Goal: Transaction & Acquisition: Book appointment/travel/reservation

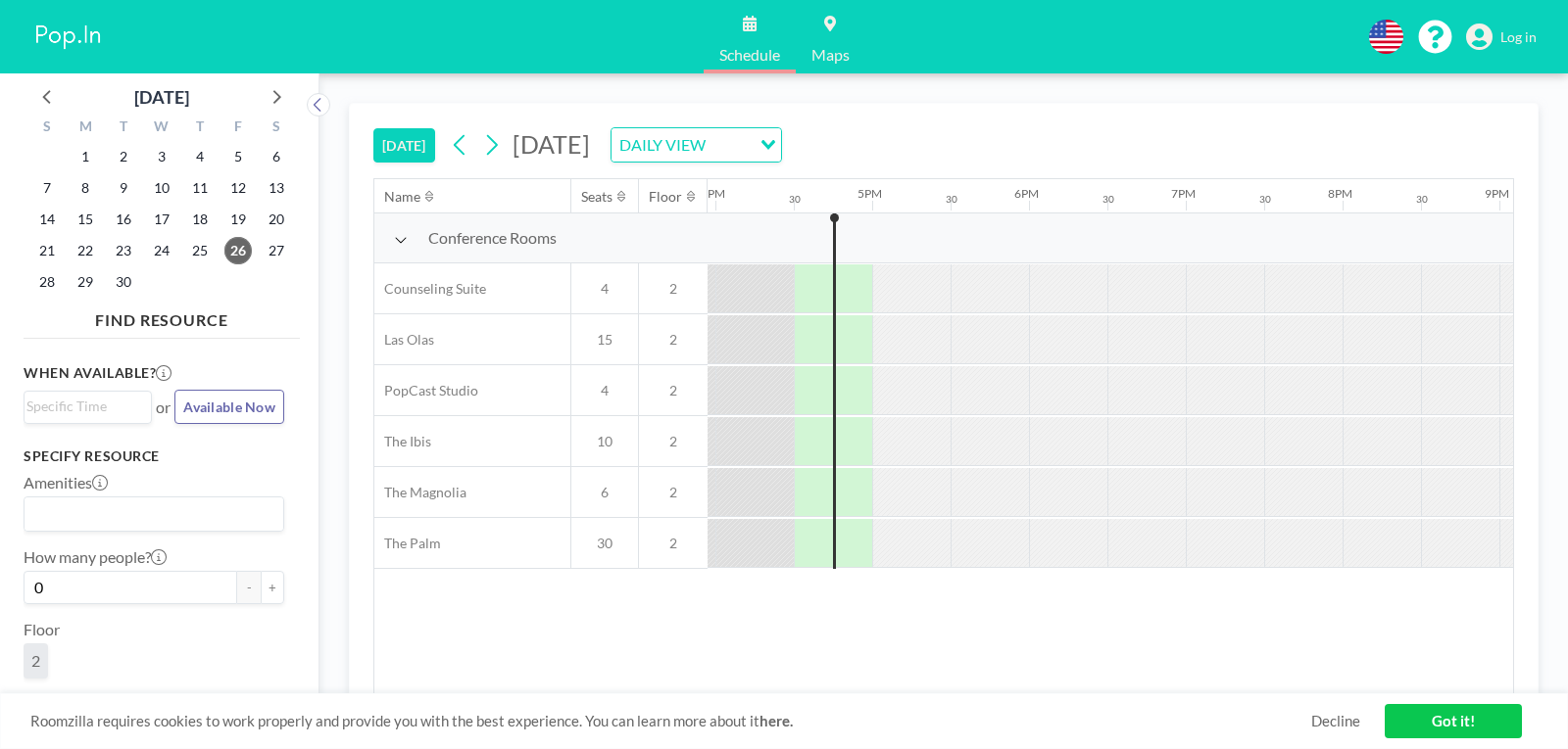
scroll to position [0, 2508]
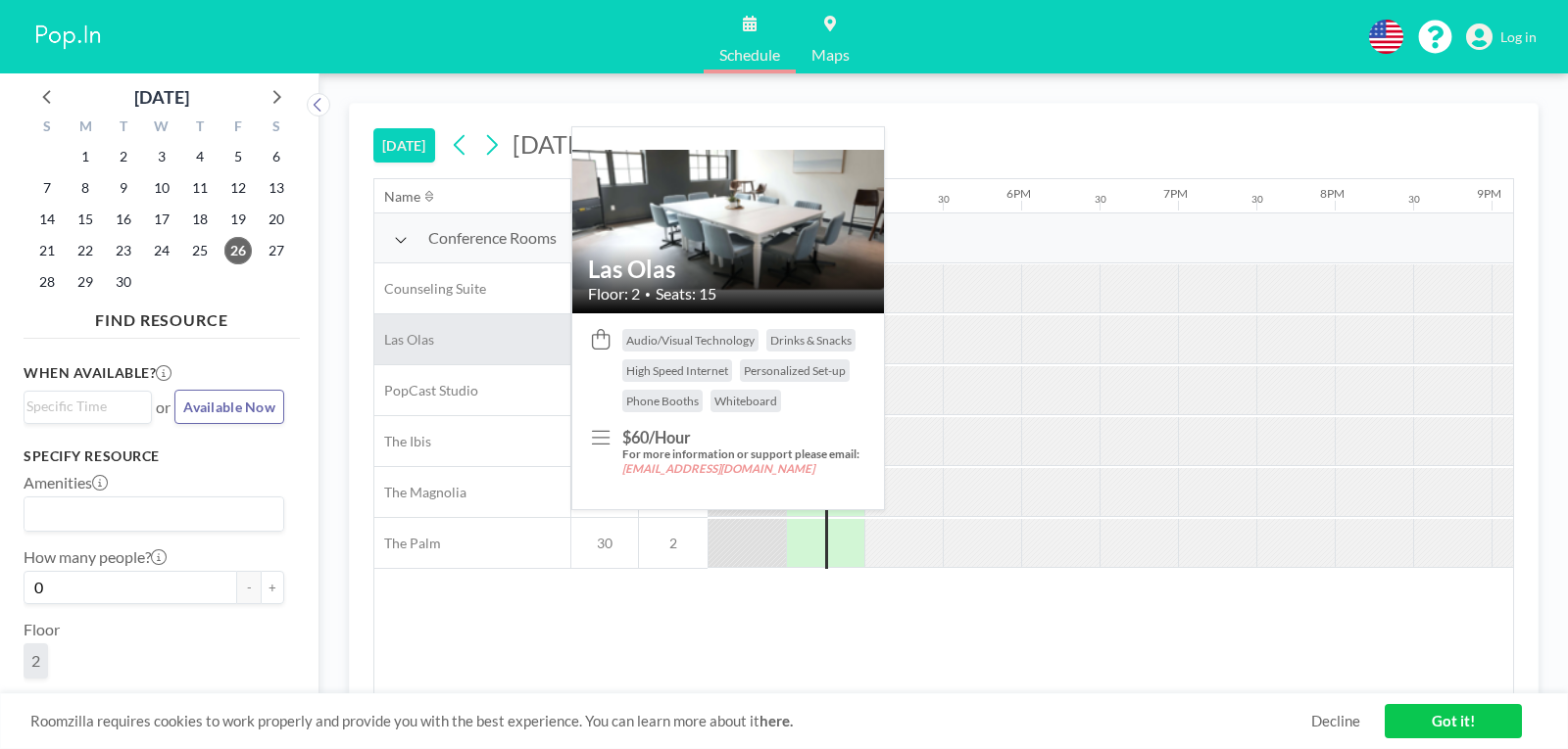
click at [468, 339] on div "Las Olas" at bounding box center [472, 339] width 196 height 49
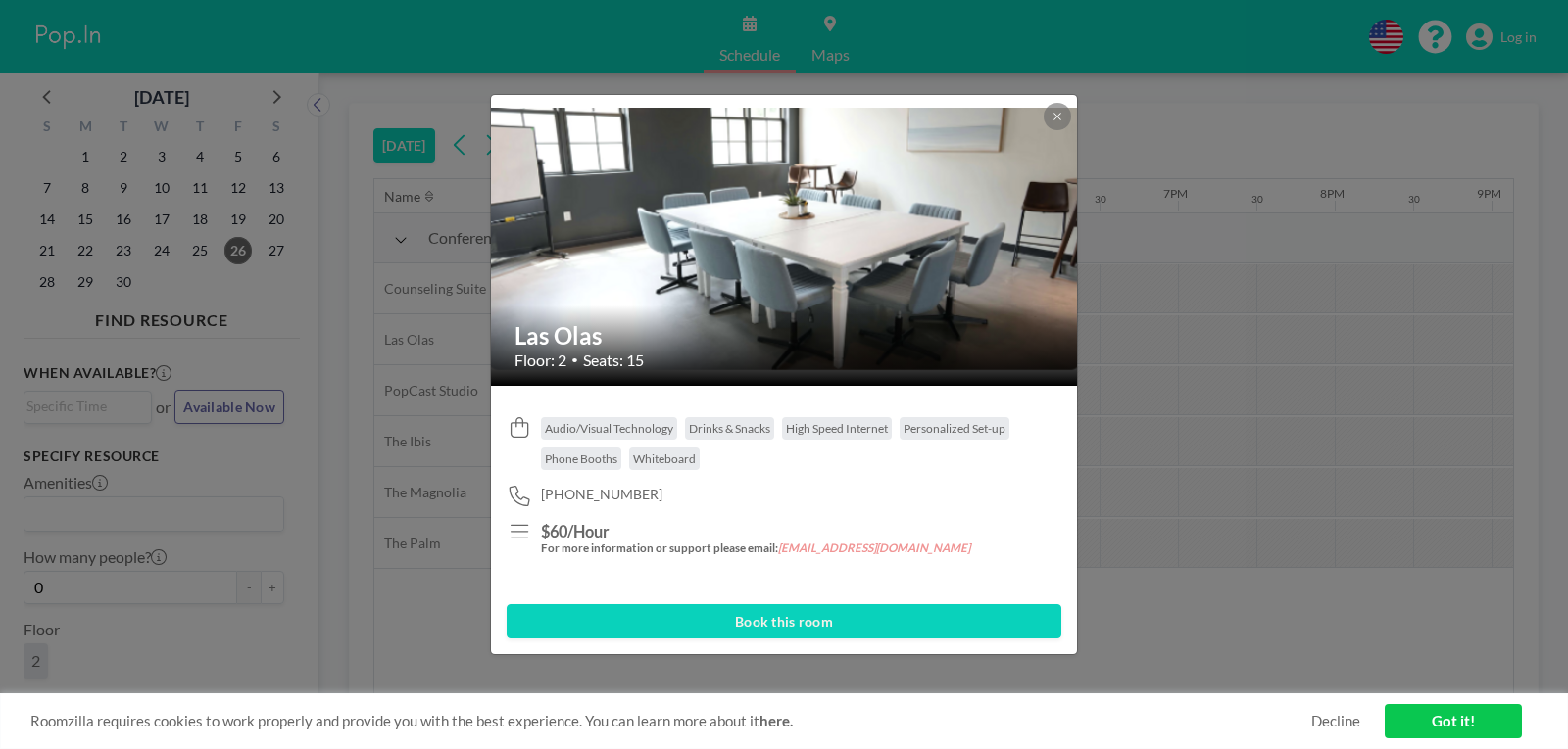
click at [712, 622] on button "Book this room" at bounding box center [784, 621] width 554 height 35
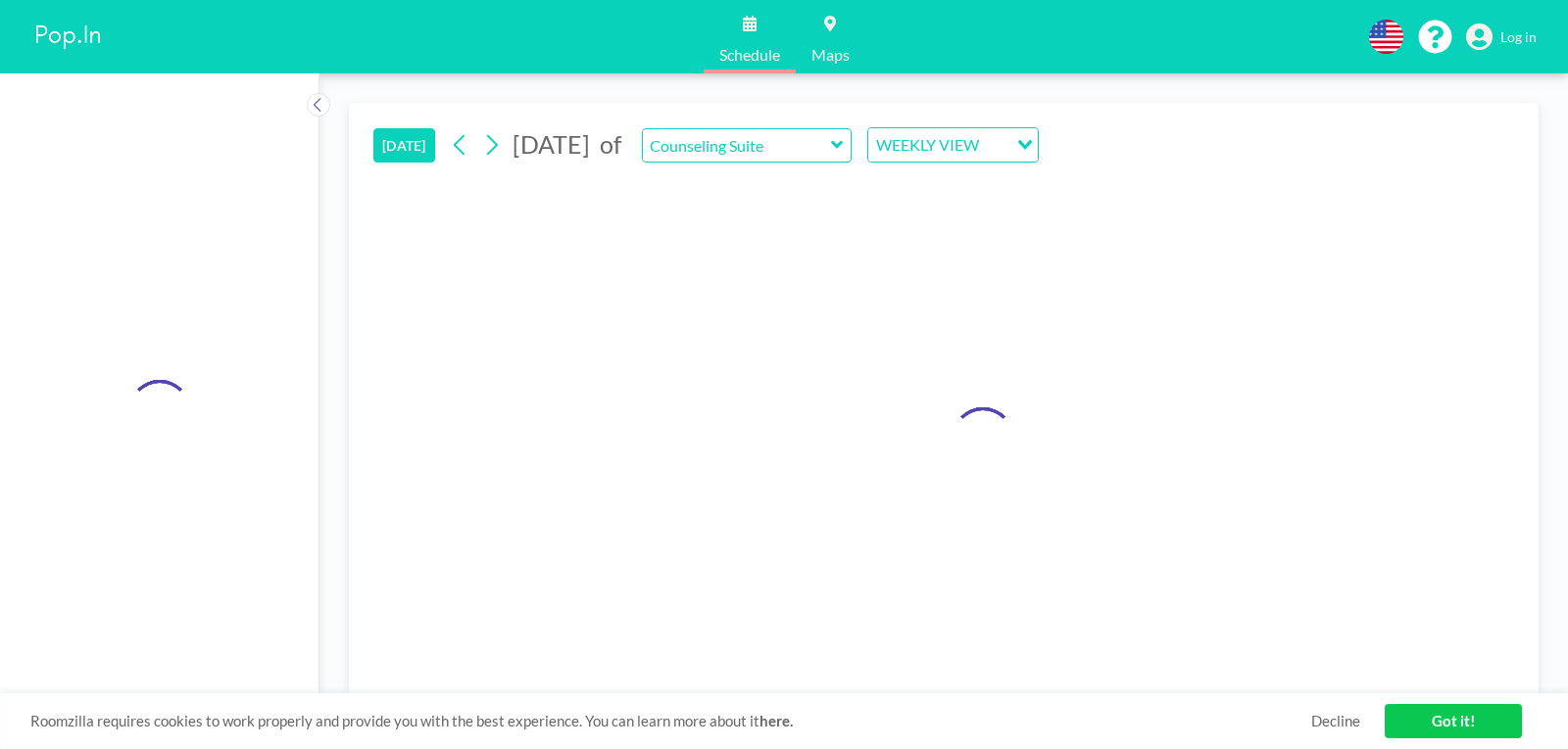
type input "Las Olas"
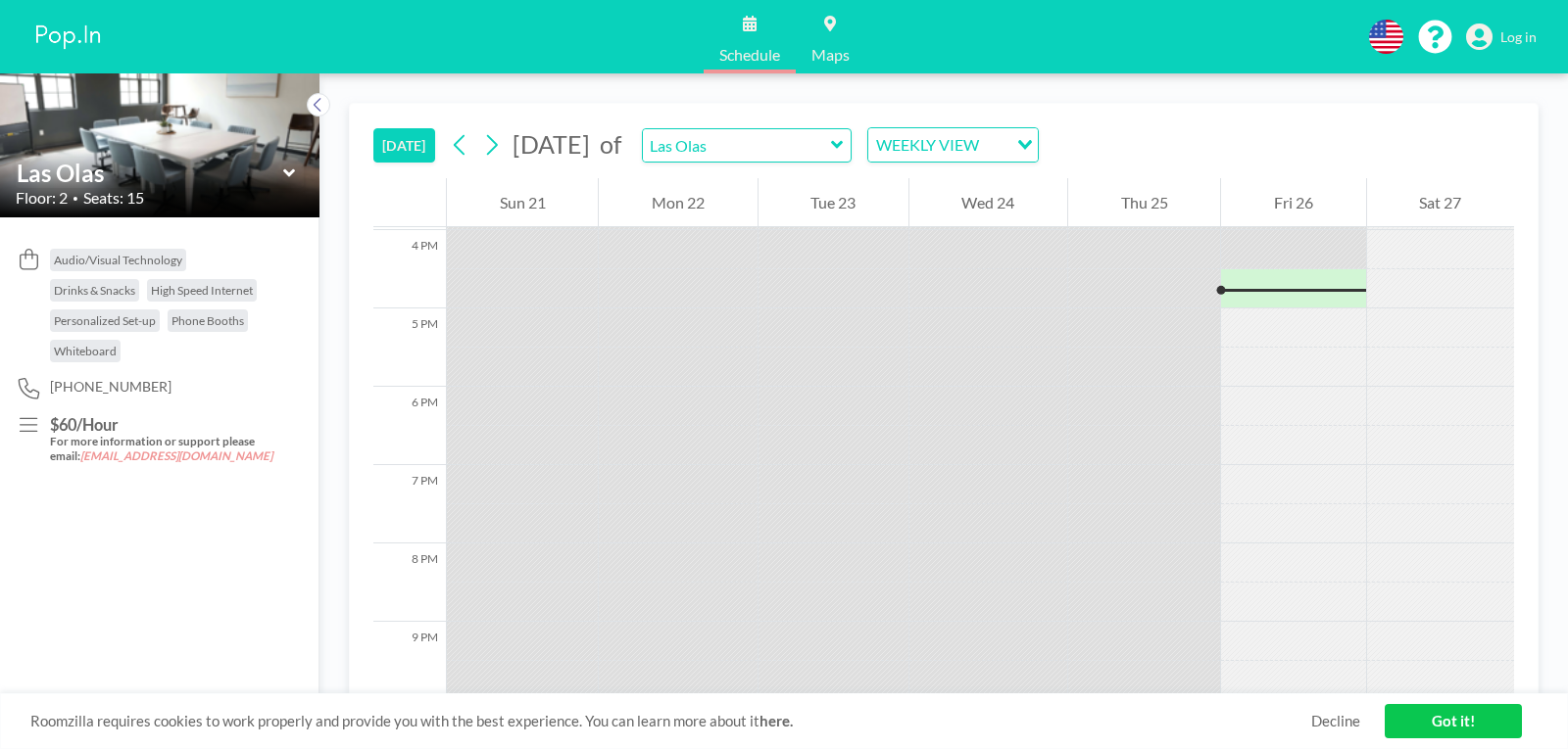
scroll to position [1254, 0]
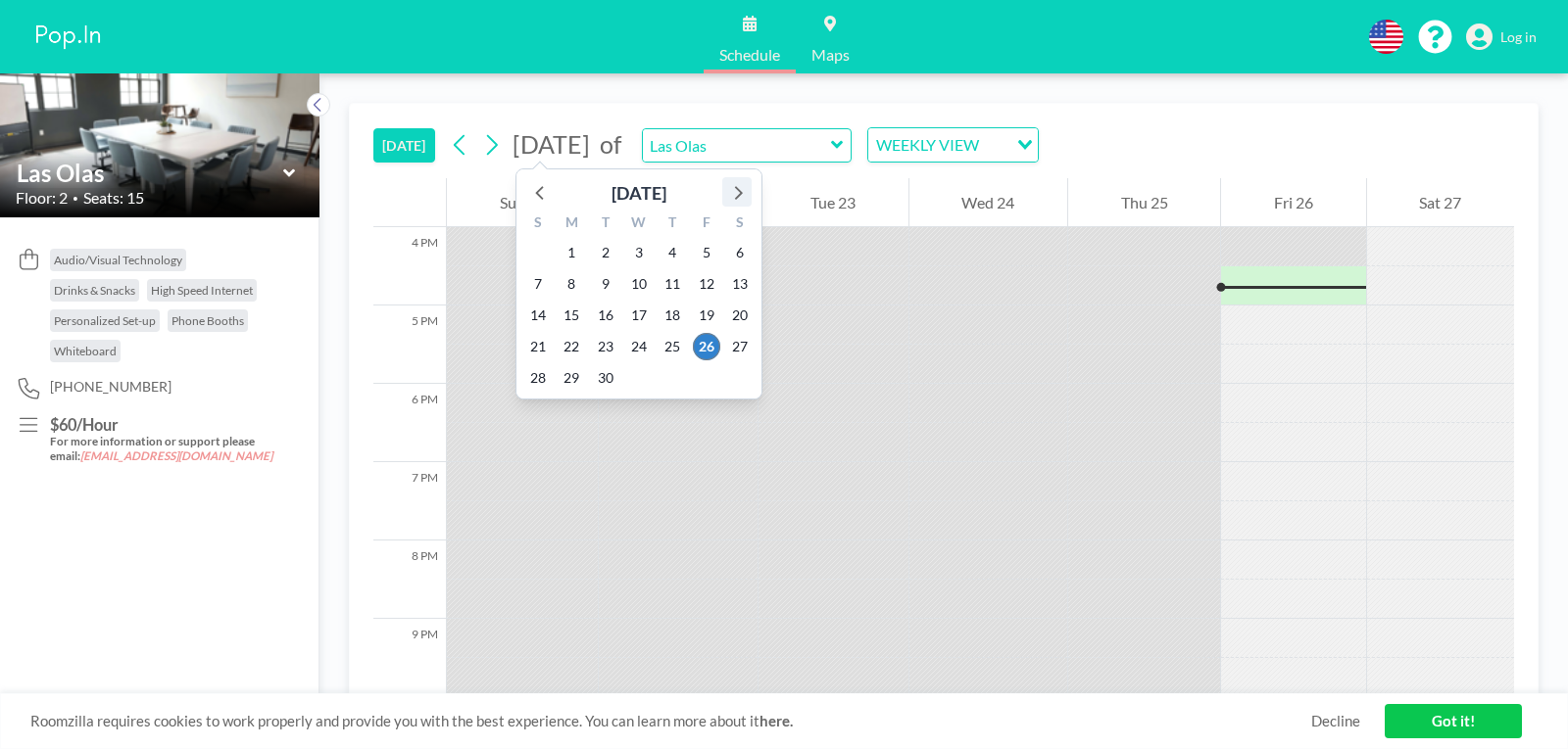
click at [727, 199] on icon at bounding box center [736, 192] width 26 height 26
click at [590, 142] on span "[DATE]" at bounding box center [551, 144] width 77 height 30
click at [726, 181] on icon at bounding box center [736, 192] width 26 height 26
click at [597, 343] on span "21" at bounding box center [606, 346] width 28 height 28
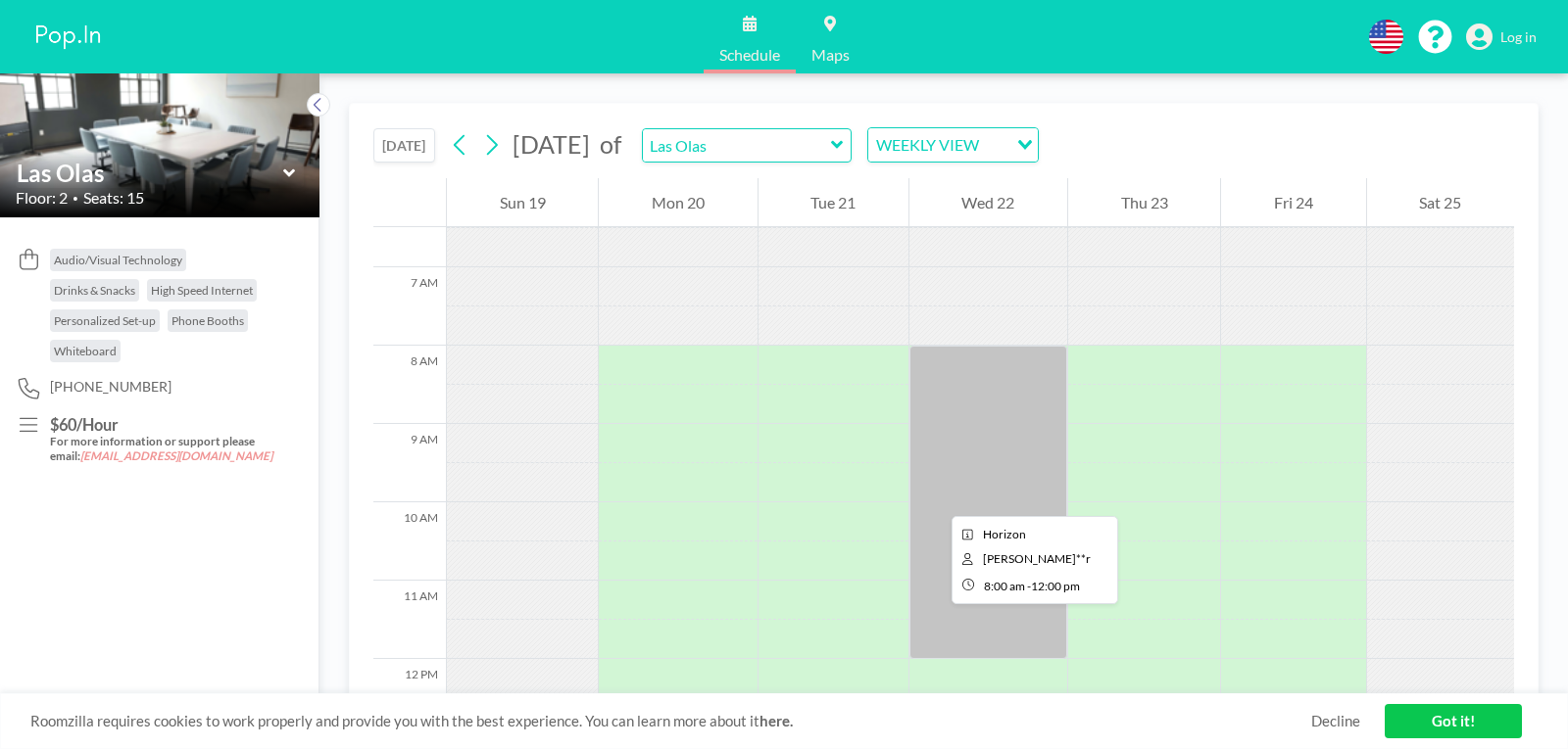
scroll to position [508, 0]
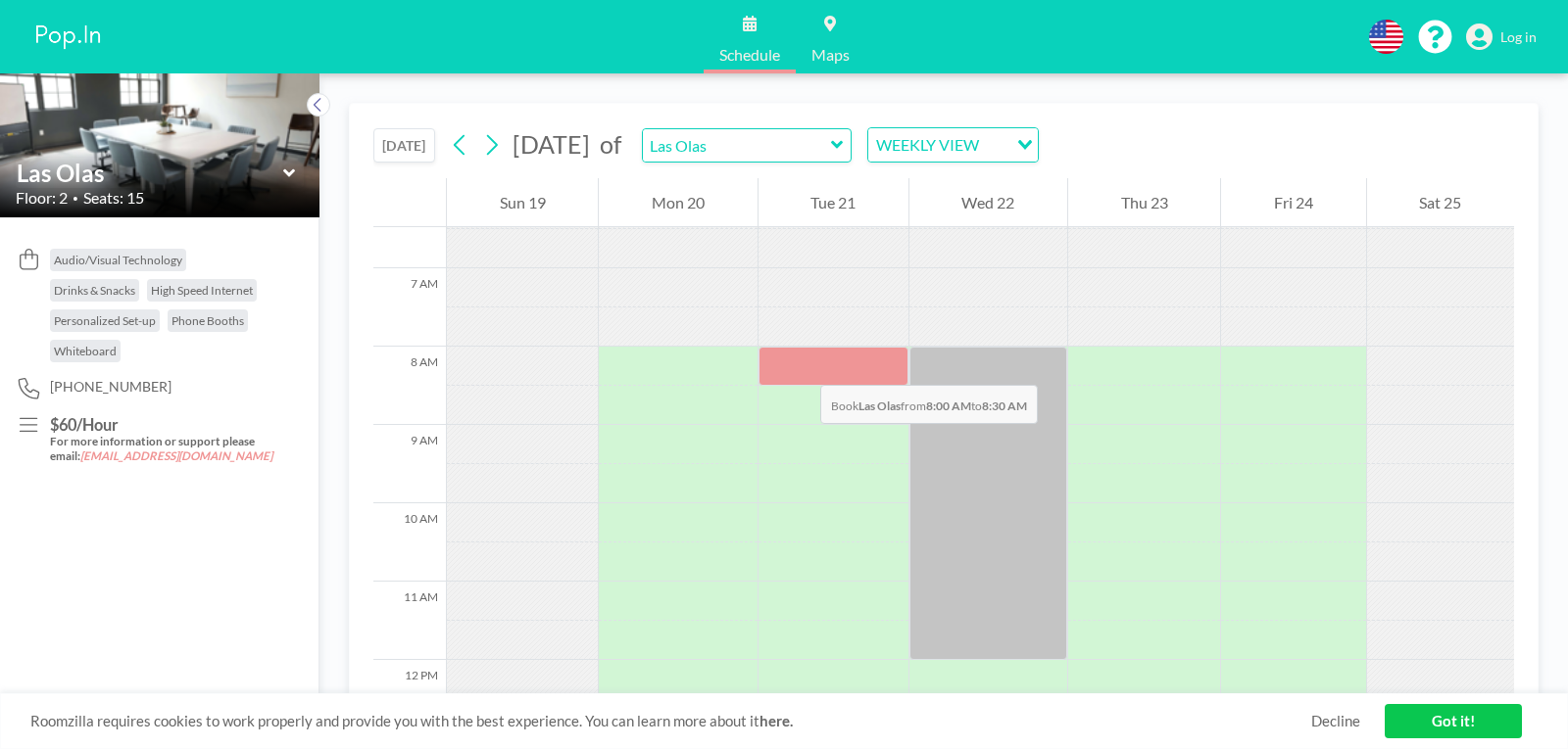
click at [801, 365] on div at bounding box center [833, 366] width 149 height 40
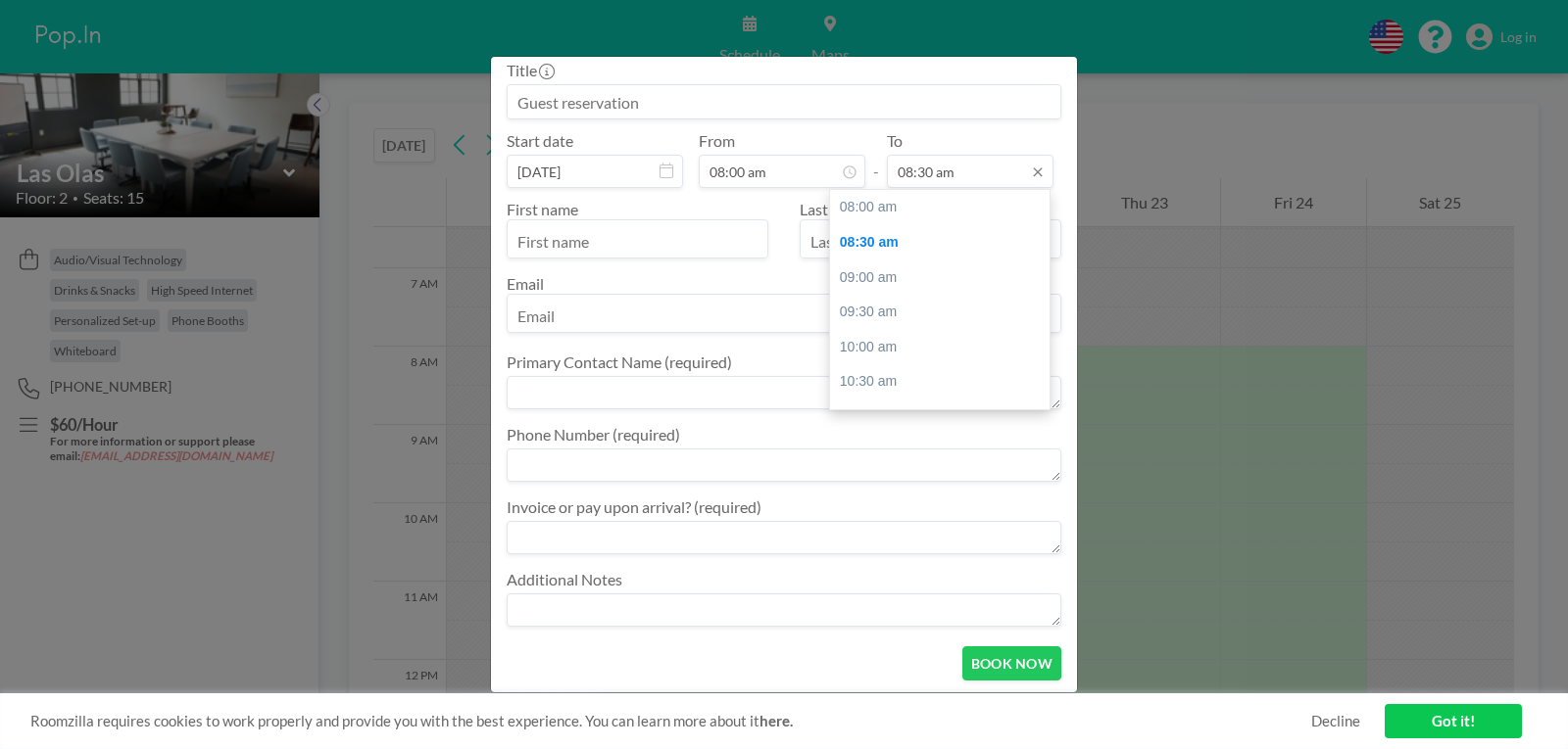
scroll to position [36, 0]
click at [1006, 143] on div "To 08:30 am" at bounding box center [970, 159] width 166 height 56
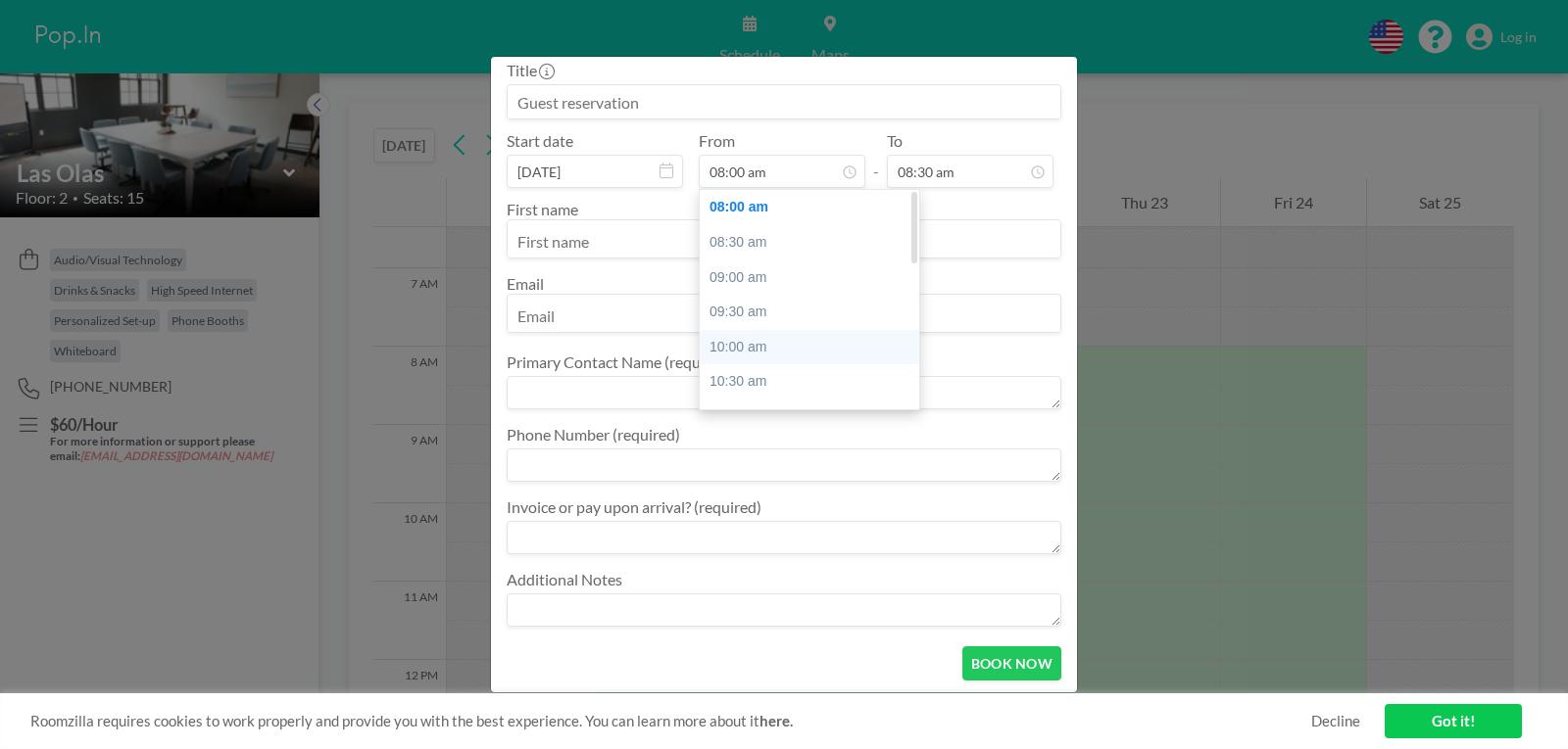
click at [826, 338] on div "10:00 am" at bounding box center [815, 348] width 230 height 36
type input "10:00 am"
type input "10:30 am"
click at [791, 278] on div "09:30 am" at bounding box center [815, 282] width 230 height 36
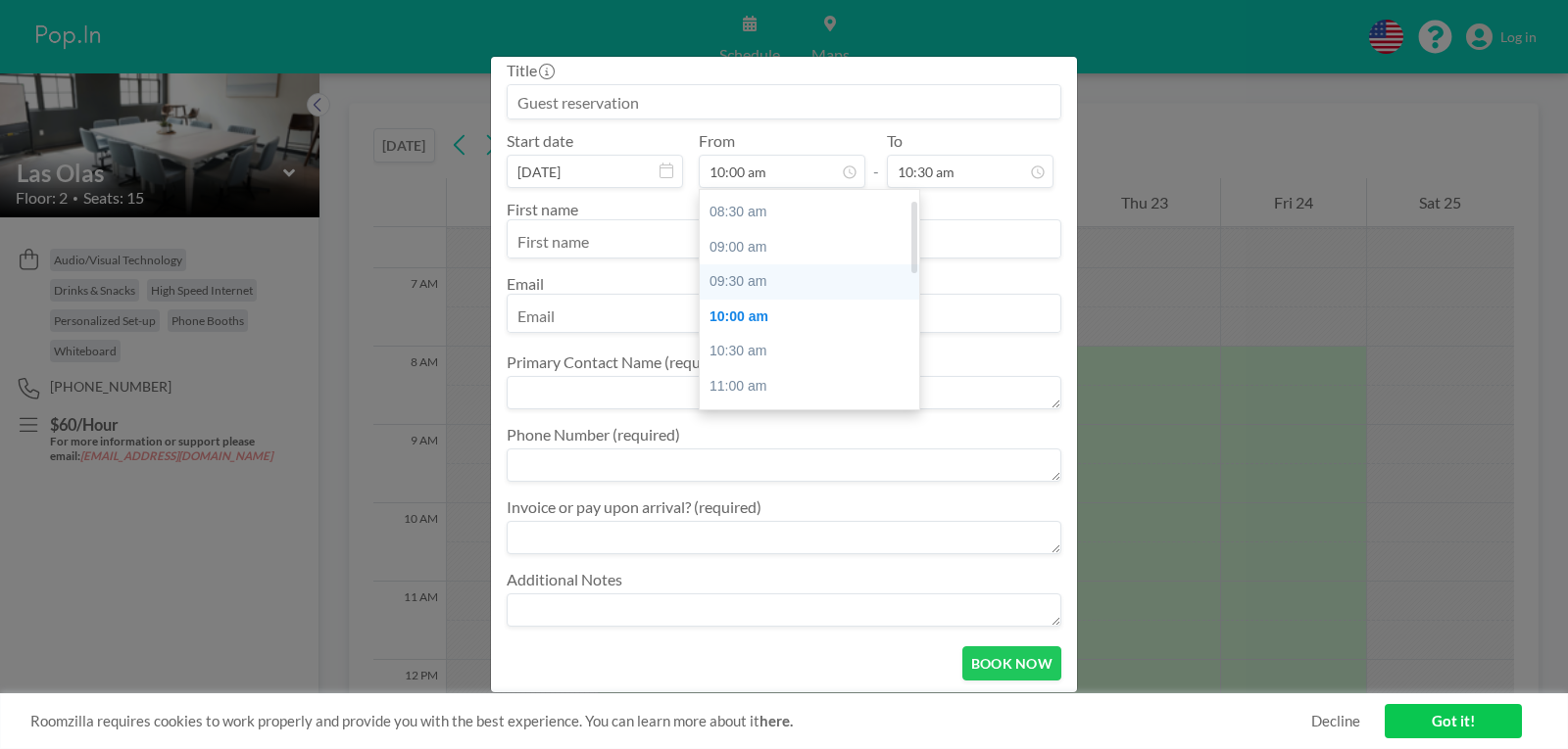
type input "09:30 am"
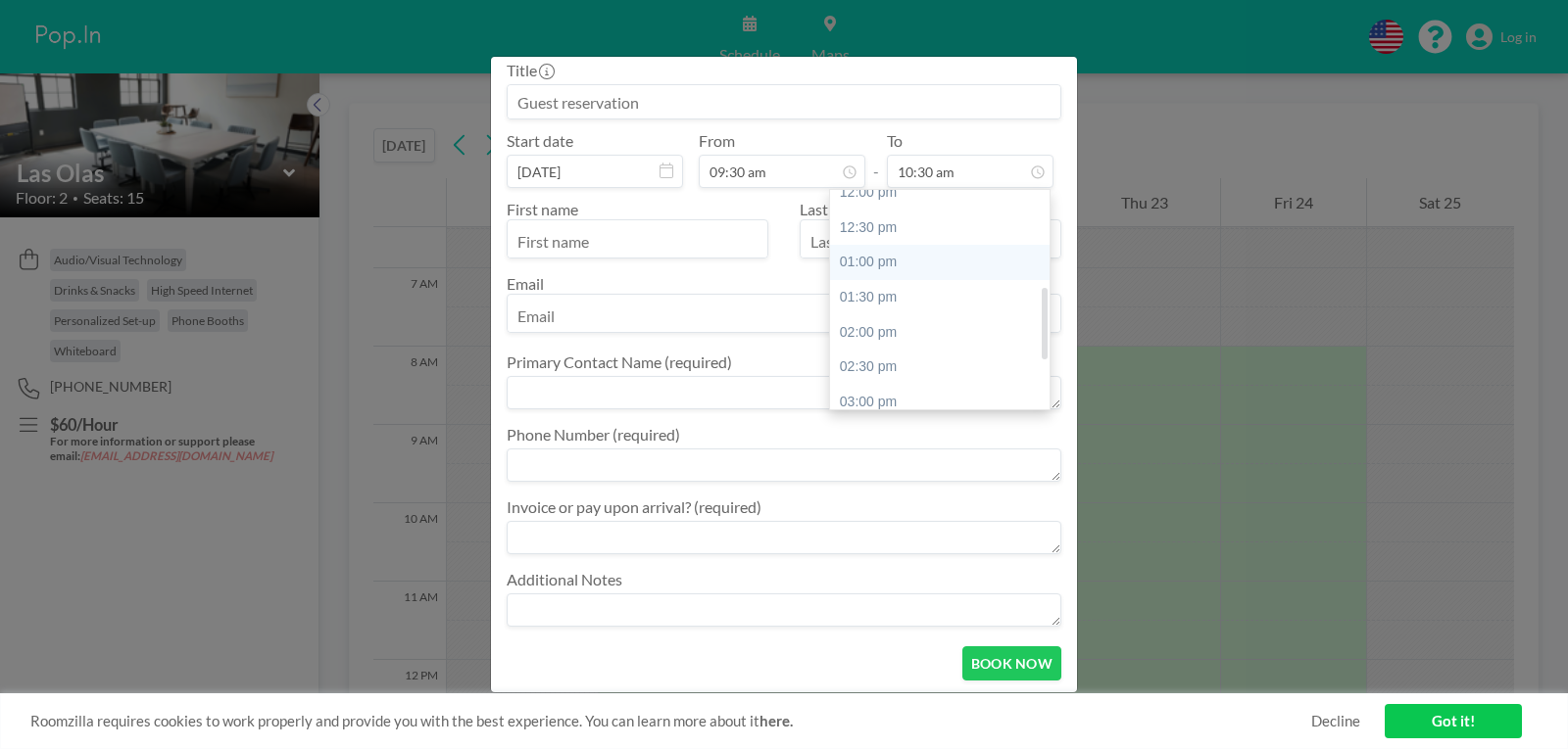
scroll to position [314, 0]
click at [929, 347] on div "02:30 pm" at bounding box center [944, 348] width 230 height 36
type input "02:30 pm"
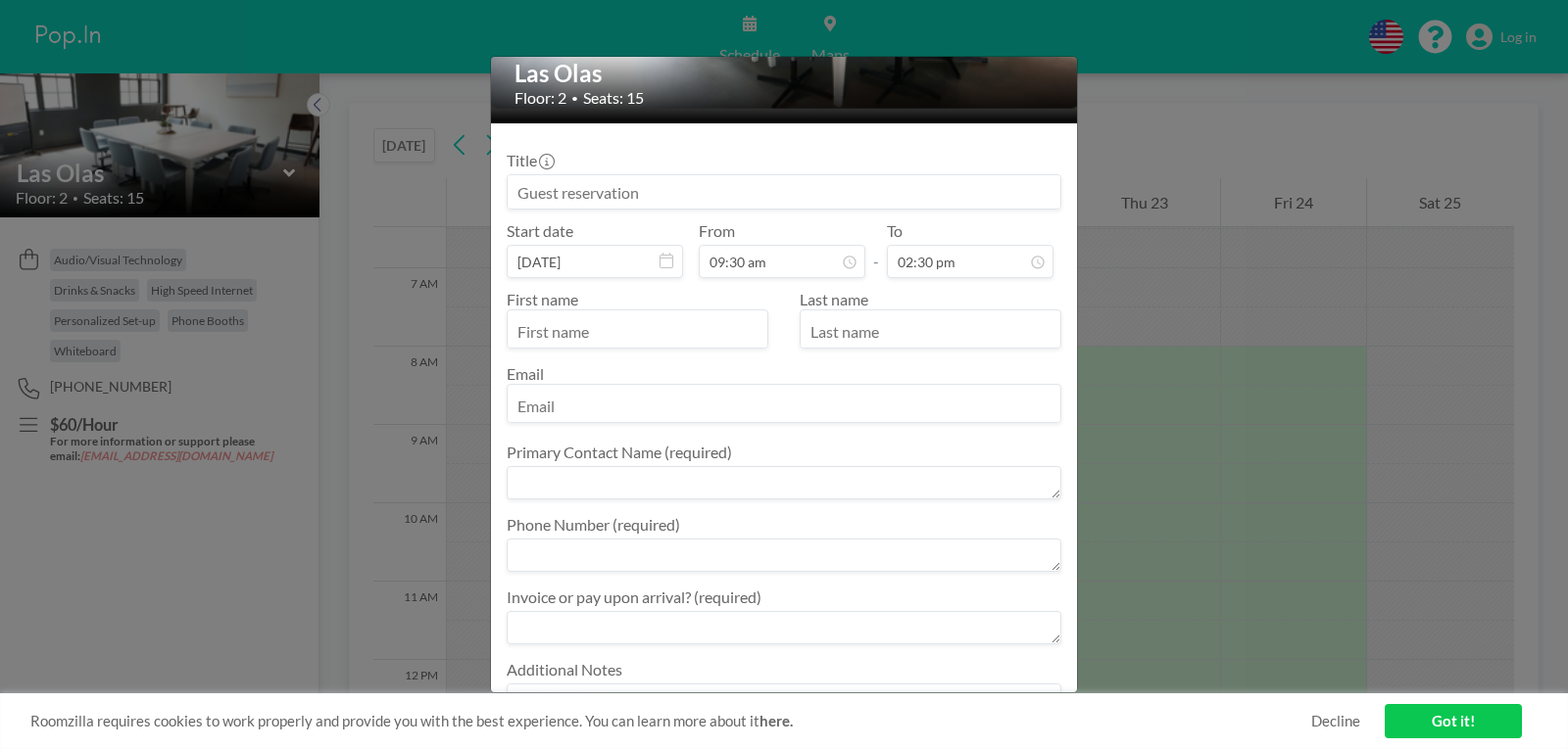
scroll to position [227, 0]
